Goal: Find specific page/section: Find specific page/section

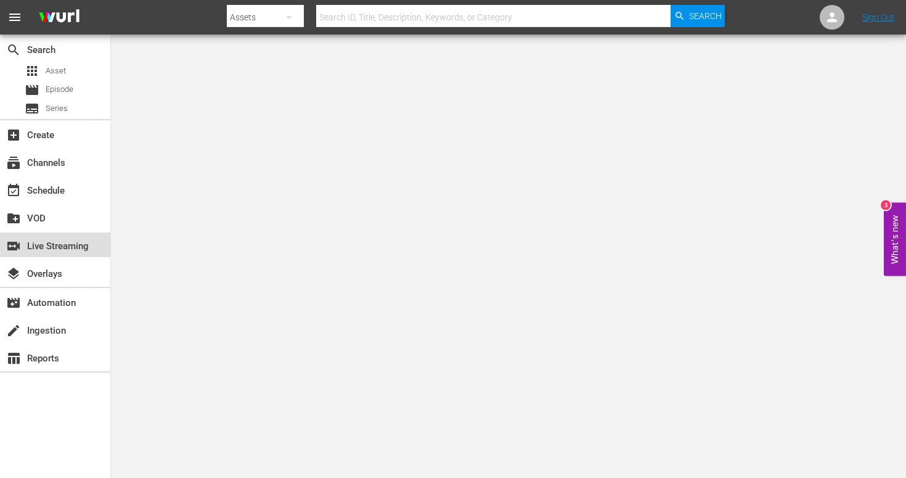
click at [69, 250] on div "switch_video Live Streaming" at bounding box center [34, 244] width 69 height 11
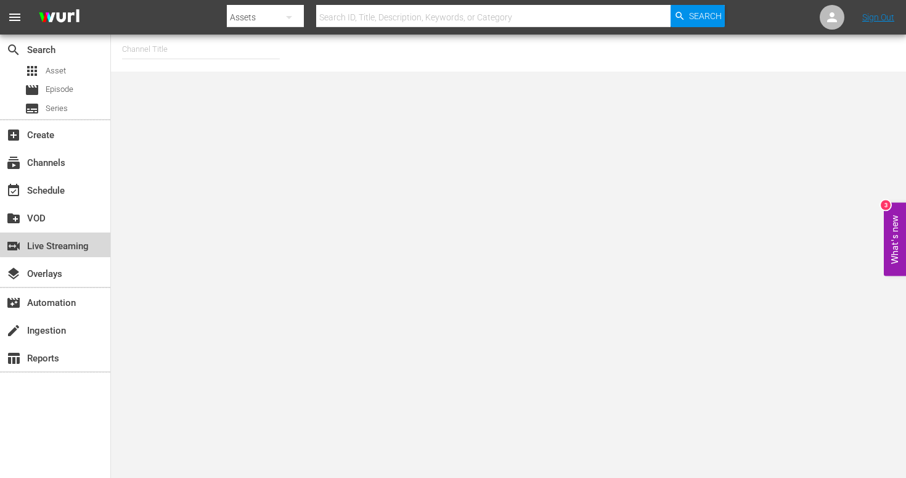
drag, startPoint x: 69, startPoint y: 243, endPoint x: 134, endPoint y: 171, distance: 97.3
click at [69, 242] on div "switch_video Live Streaming" at bounding box center [34, 244] width 69 height 11
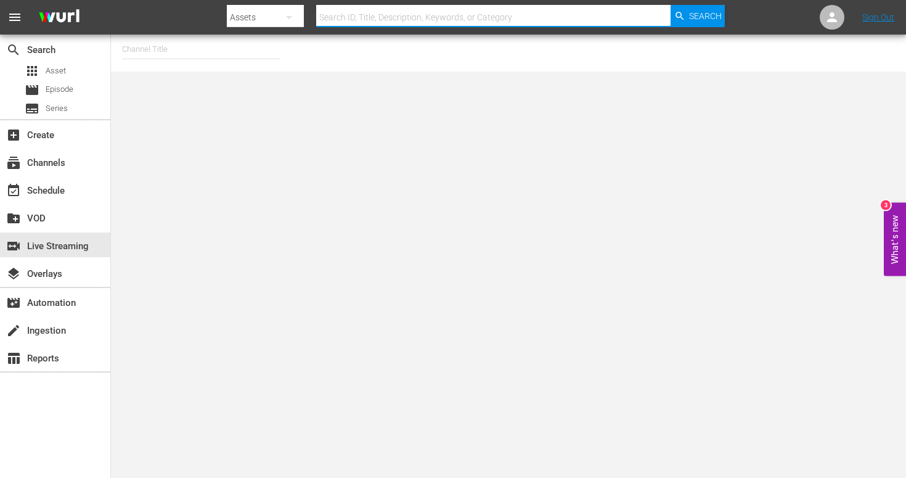
click at [366, 19] on input "text" at bounding box center [493, 17] width 354 height 30
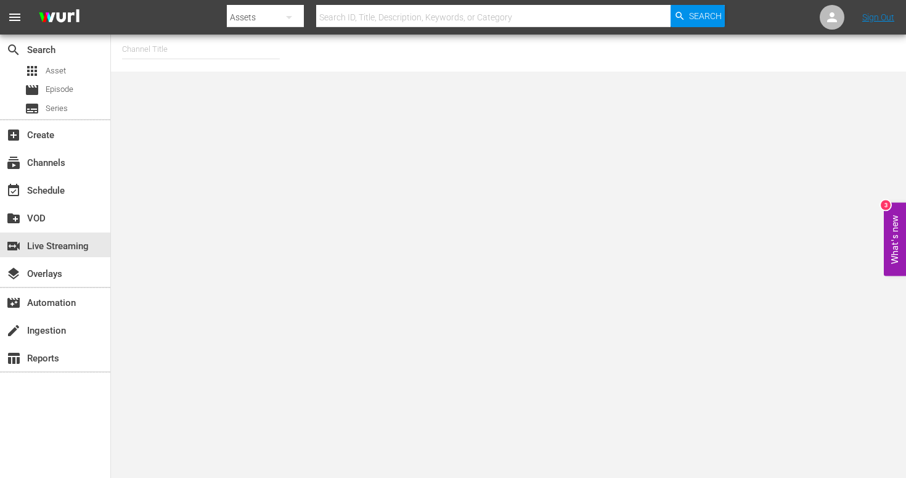
click at [264, 20] on div "Assets" at bounding box center [265, 17] width 77 height 35
click at [272, 56] on div "Channels" at bounding box center [266, 52] width 49 height 20
click at [391, 12] on input "text" at bounding box center [493, 17] width 354 height 30
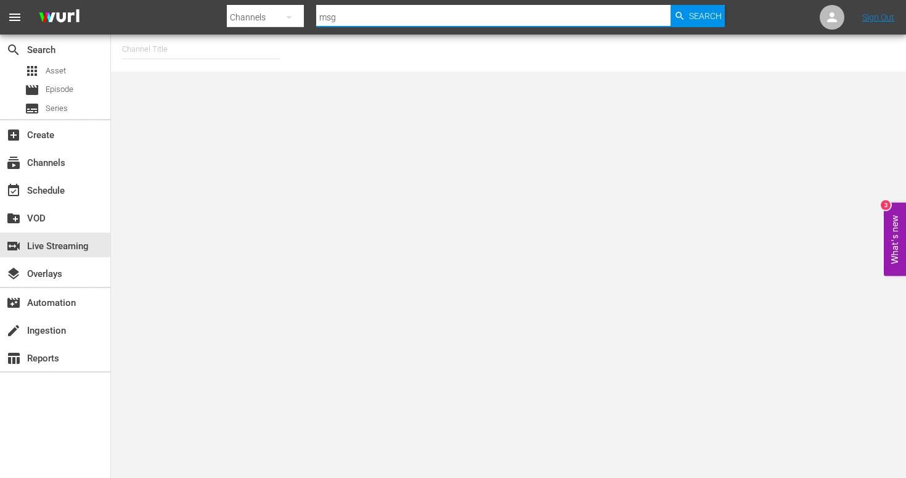
type input "msg"
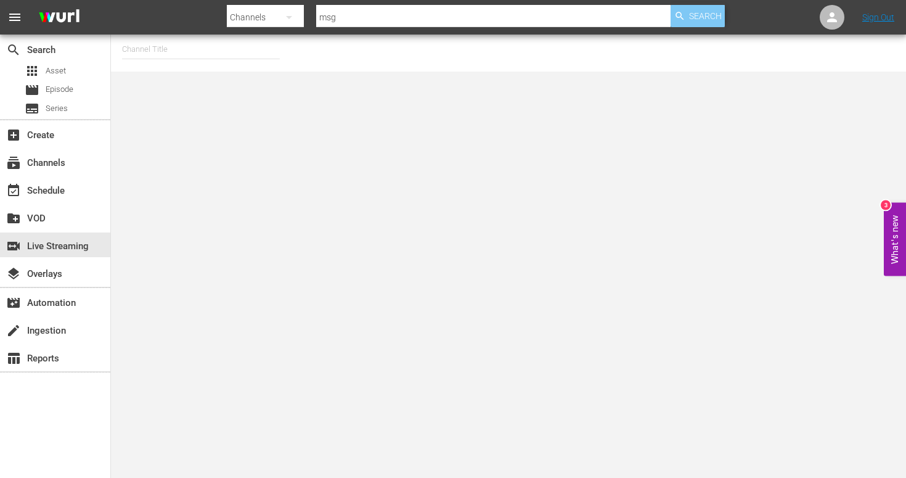
drag, startPoint x: 716, startPoint y: 22, endPoint x: 674, endPoint y: 25, distance: 42.0
click at [715, 22] on span "Search" at bounding box center [705, 16] width 33 height 22
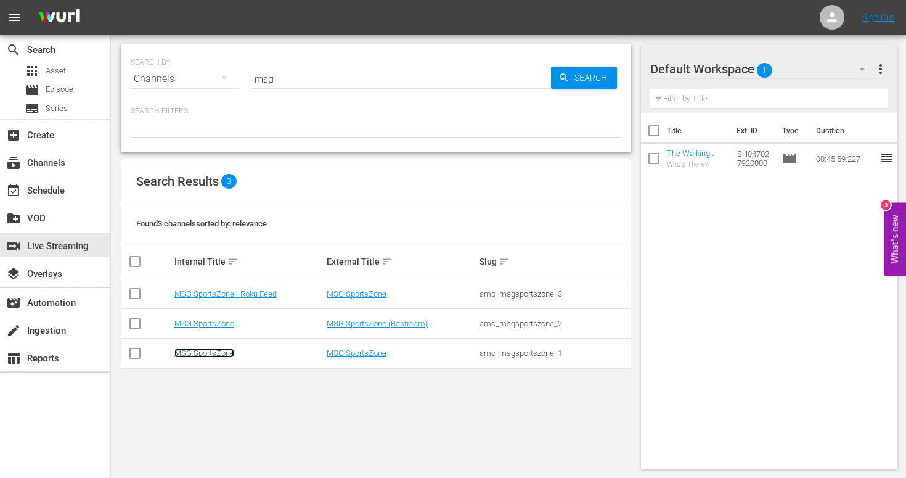
click at [204, 351] on link "MSG SportsZone" at bounding box center [204, 352] width 60 height 9
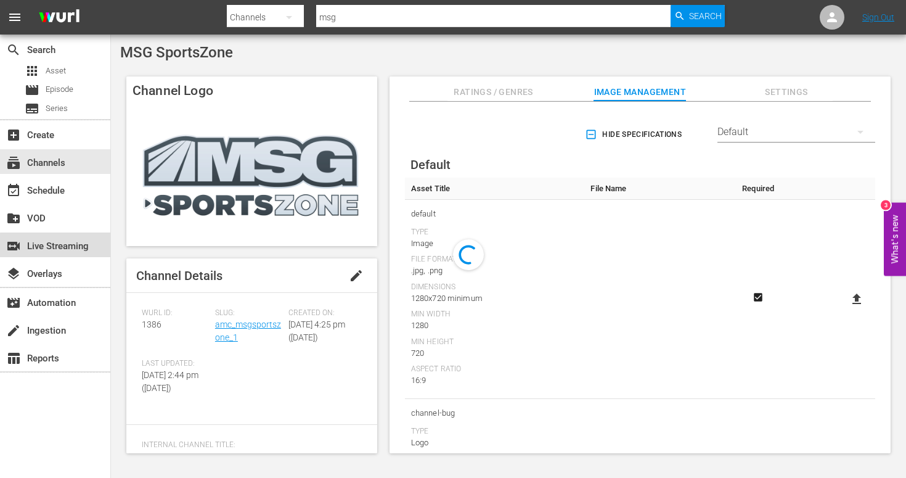
click at [67, 247] on div "switch_video Live Streaming" at bounding box center [34, 244] width 69 height 11
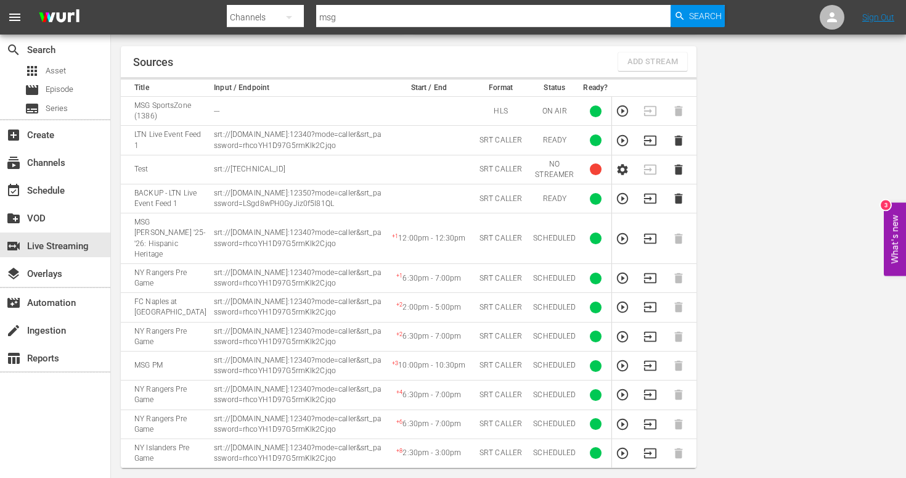
scroll to position [577, 0]
click at [133, 213] on td "MSG [PERSON_NAME] '25-'26: Hispanic Heritage" at bounding box center [165, 238] width 89 height 51
click at [234, 227] on p "srt://[DOMAIN_NAME]:12340?mode=caller&srt_password=rhcoYH1D97G5rmKIk2Cjqo" at bounding box center [298, 237] width 168 height 21
click at [165, 213] on td "MSG [PERSON_NAME] '25-'26: Hispanic Heritage" at bounding box center [165, 238] width 89 height 51
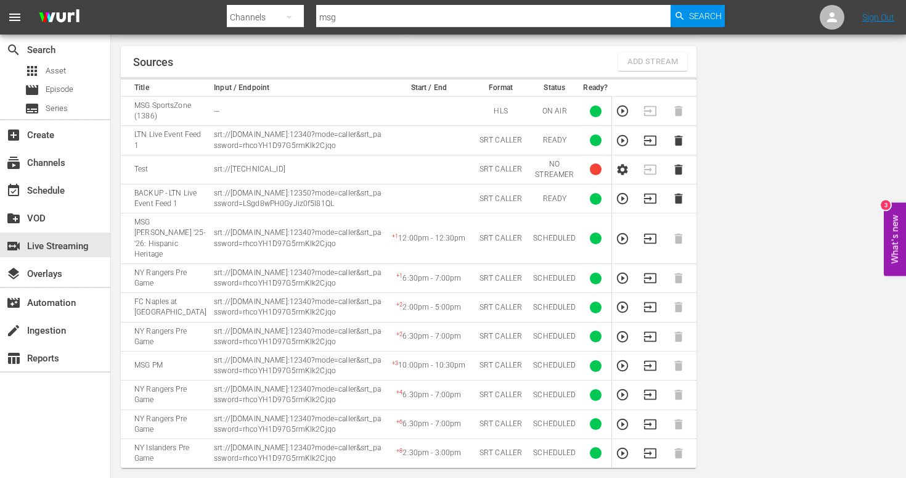
click at [159, 263] on td "NY Rangers Pre Game" at bounding box center [165, 277] width 89 height 29
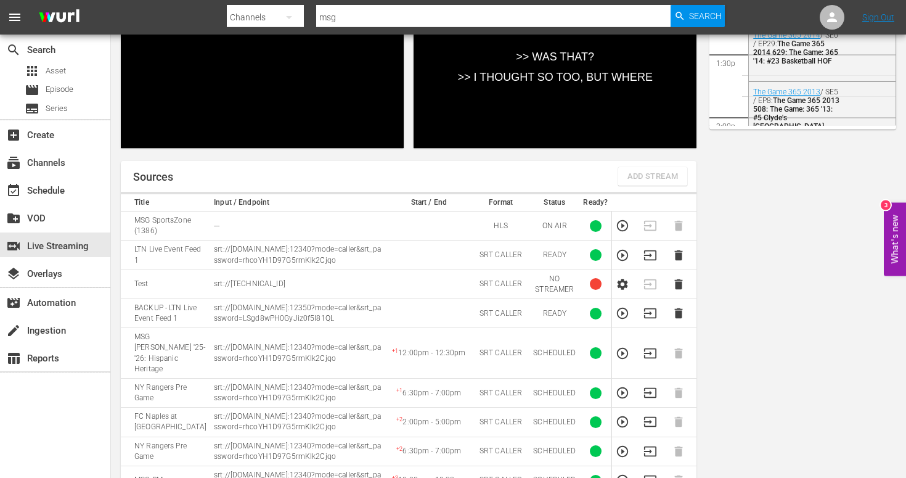
scroll to position [0, 0]
